Goal: Transaction & Acquisition: Purchase product/service

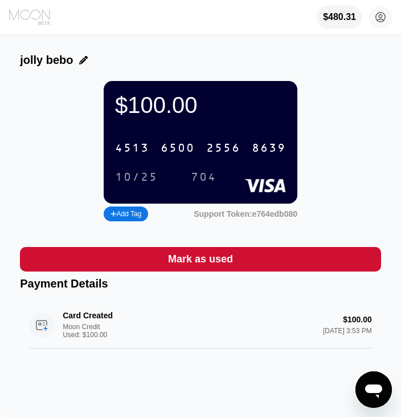
click at [36, 19] on icon at bounding box center [30, 17] width 43 height 17
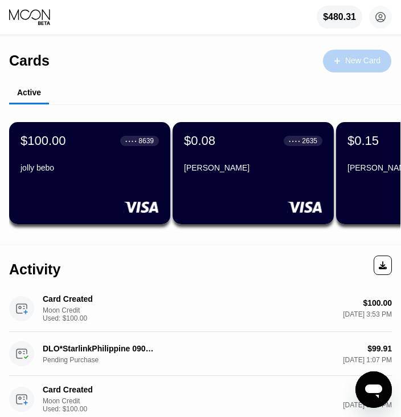
click at [374, 69] on div "New Card" at bounding box center [357, 61] width 68 height 23
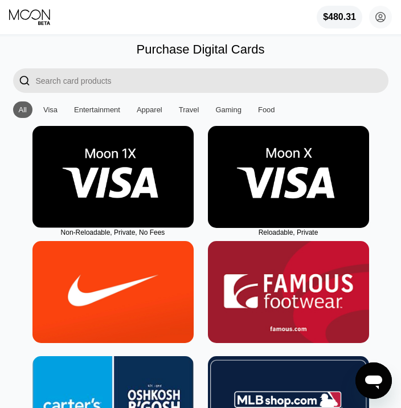
click at [141, 199] on img at bounding box center [113, 177] width 161 height 102
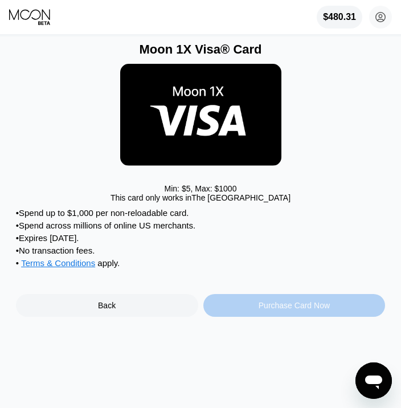
click at [274, 310] on div "Purchase Card Now" at bounding box center [294, 305] width 71 height 9
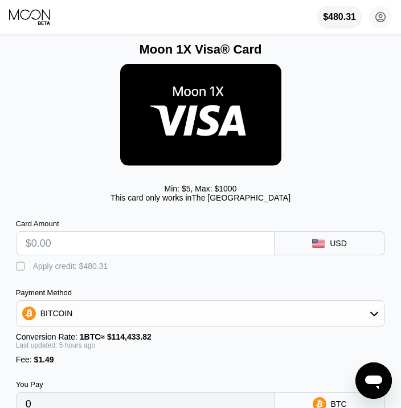
click at [128, 251] on input "text" at bounding box center [145, 243] width 239 height 23
type input "$101"
type input "0.00090340"
type input "$101"
click at [27, 273] on div "" at bounding box center [21, 266] width 11 height 11
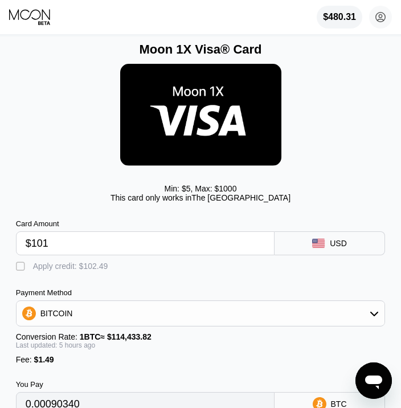
type input "0"
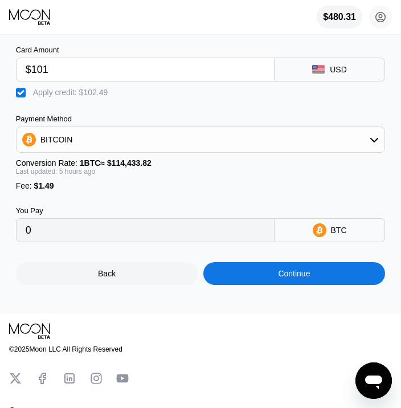
scroll to position [178, 0]
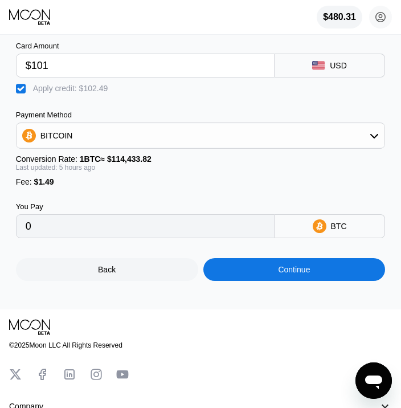
click at [313, 281] on div "Continue" at bounding box center [295, 269] width 182 height 23
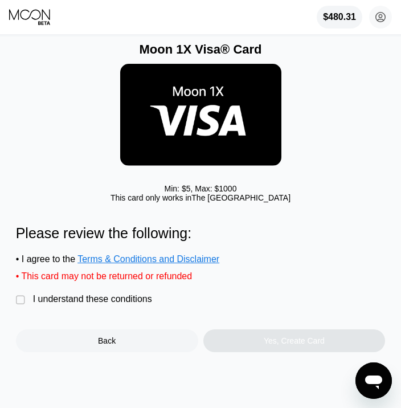
click at [55, 303] on div "Please review the following: • I agree to the Terms & Conditions and Disclaimer…" at bounding box center [201, 288] width 370 height 127
click at [55, 304] on div "Please review the following: • I agree to the Terms & Conditions and Disclaimer…" at bounding box center [201, 288] width 370 height 127
click at [55, 304] on div "I understand these conditions" at bounding box center [92, 299] width 119 height 10
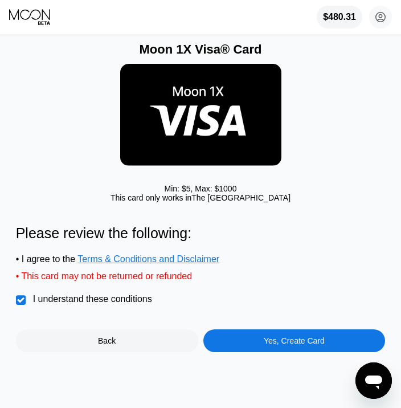
click at [249, 351] on div "Yes, Create Card" at bounding box center [295, 341] width 182 height 23
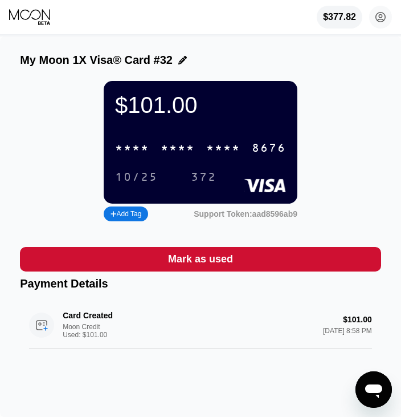
click at [181, 63] on icon at bounding box center [182, 60] width 9 height 9
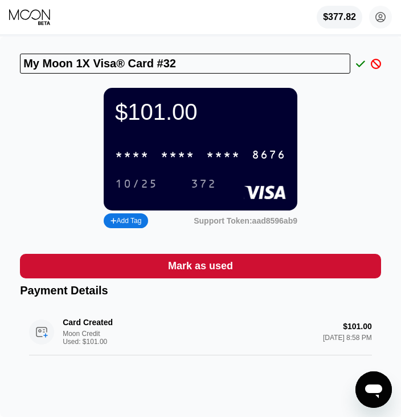
drag, startPoint x: 188, startPoint y: 63, endPoint x: 0, endPoint y: 75, distance: 188.6
click at [0, 75] on html "$377.82 [DOMAIN_NAME][EMAIL_ADDRESS][DOMAIN_NAME]  Home Settings Support Caree…" at bounding box center [200, 208] width 401 height 417
type input "k"
type input "Ko Zwe"
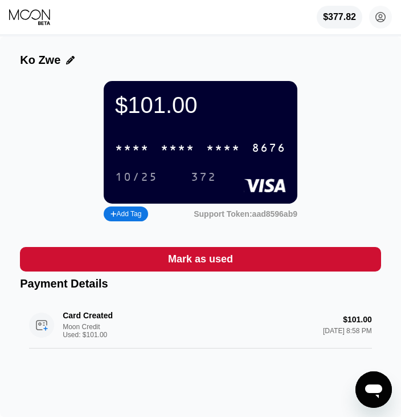
click at [257, 160] on div "* * * * * * * * * * * * 8676" at bounding box center [200, 147] width 185 height 23
click at [139, 183] on div "10/25" at bounding box center [136, 177] width 43 height 13
